Goal: Browse casually: Explore the website without a specific task or goal

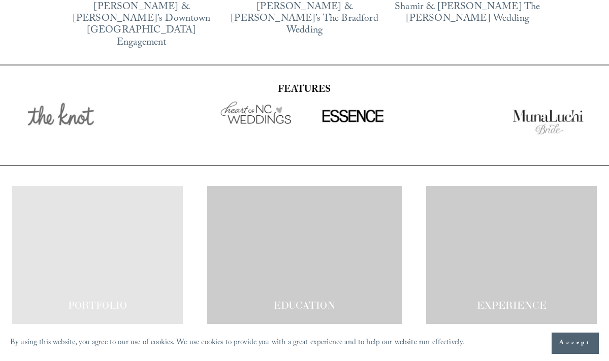
scroll to position [1515, 0]
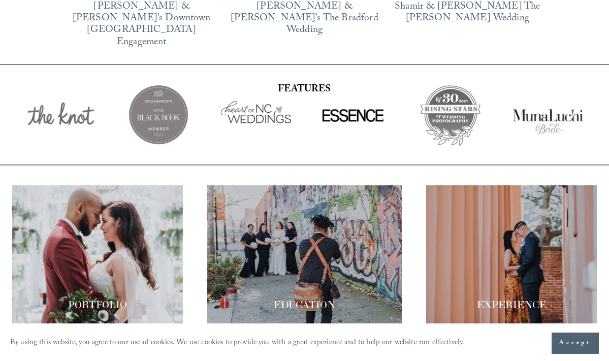
click at [93, 191] on div at bounding box center [97, 254] width 171 height 138
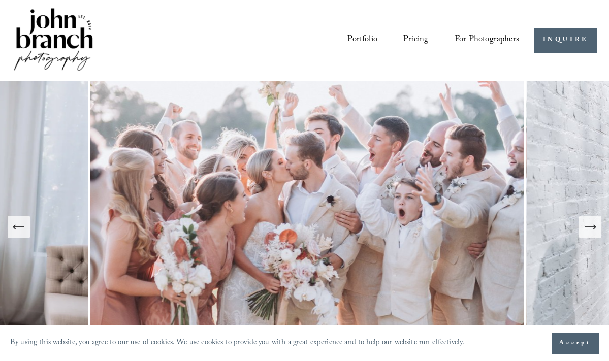
scroll to position [0, 0]
click at [369, 35] on link "Portfolio" at bounding box center [361, 40] width 29 height 18
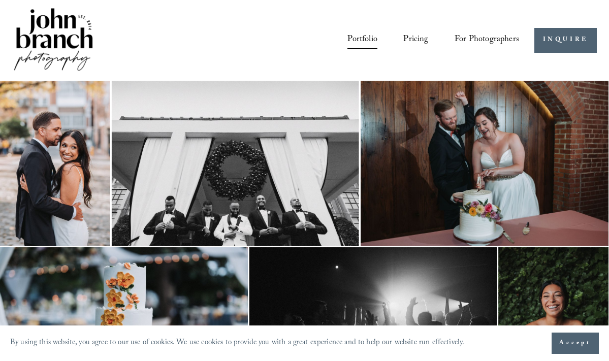
scroll to position [-1, 0]
click at [69, 35] on img at bounding box center [53, 40] width 82 height 69
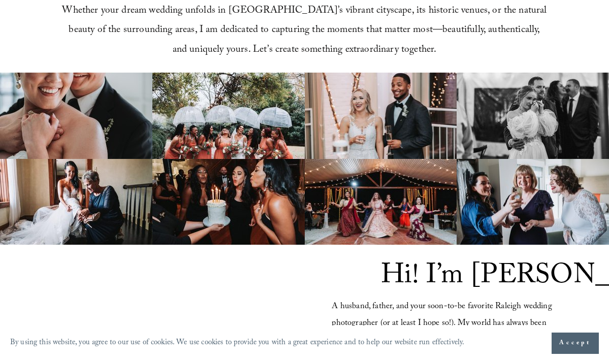
scroll to position [554, 0]
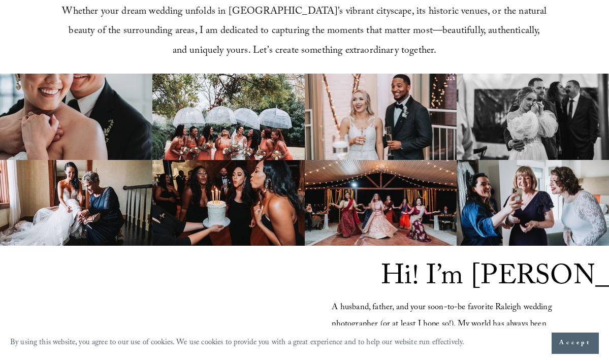
click at [98, 131] on img at bounding box center [76, 117] width 152 height 86
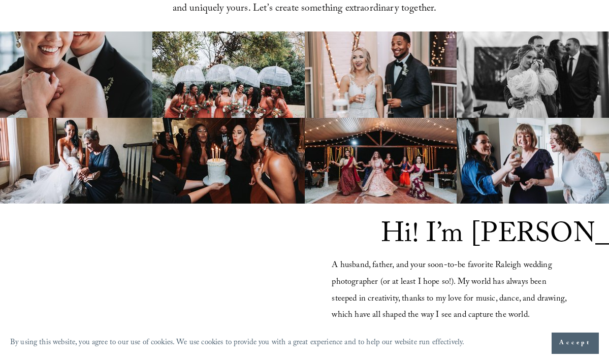
scroll to position [604, 0]
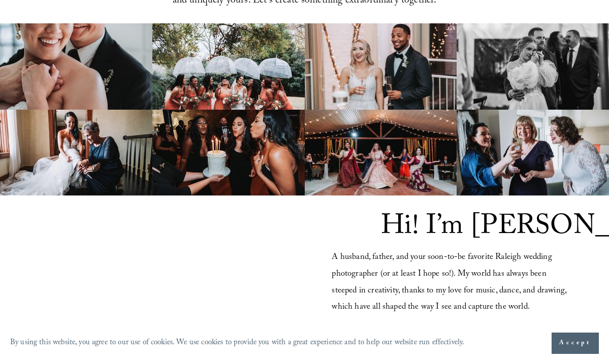
click at [98, 131] on img at bounding box center [76, 153] width 152 height 86
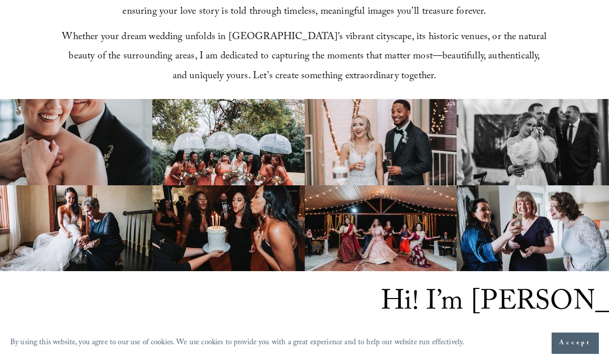
scroll to position [529, 0]
